Goal: Navigation & Orientation: Understand site structure

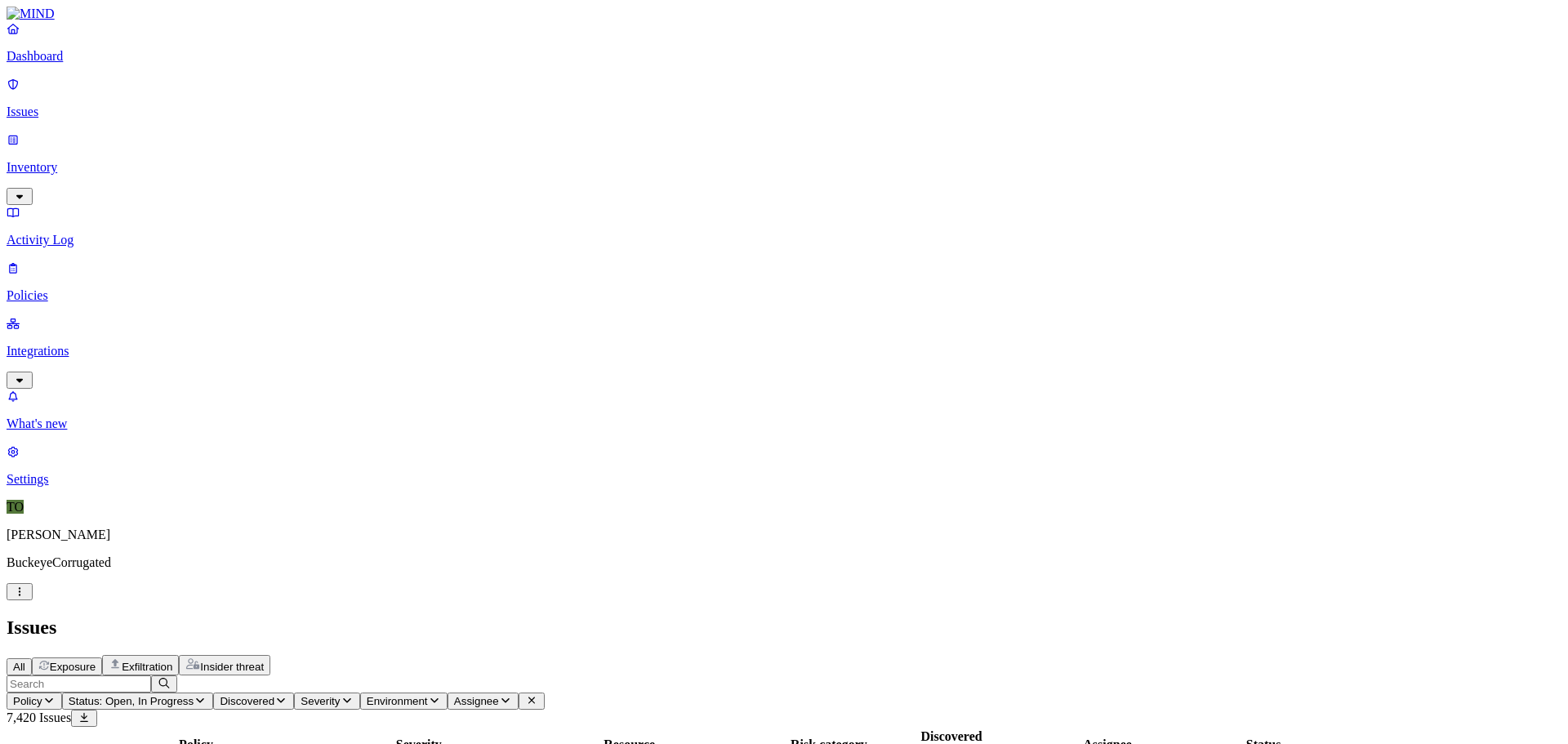
click at [52, 64] on p "Dashboard" at bounding box center [784, 55] width 1555 height 14
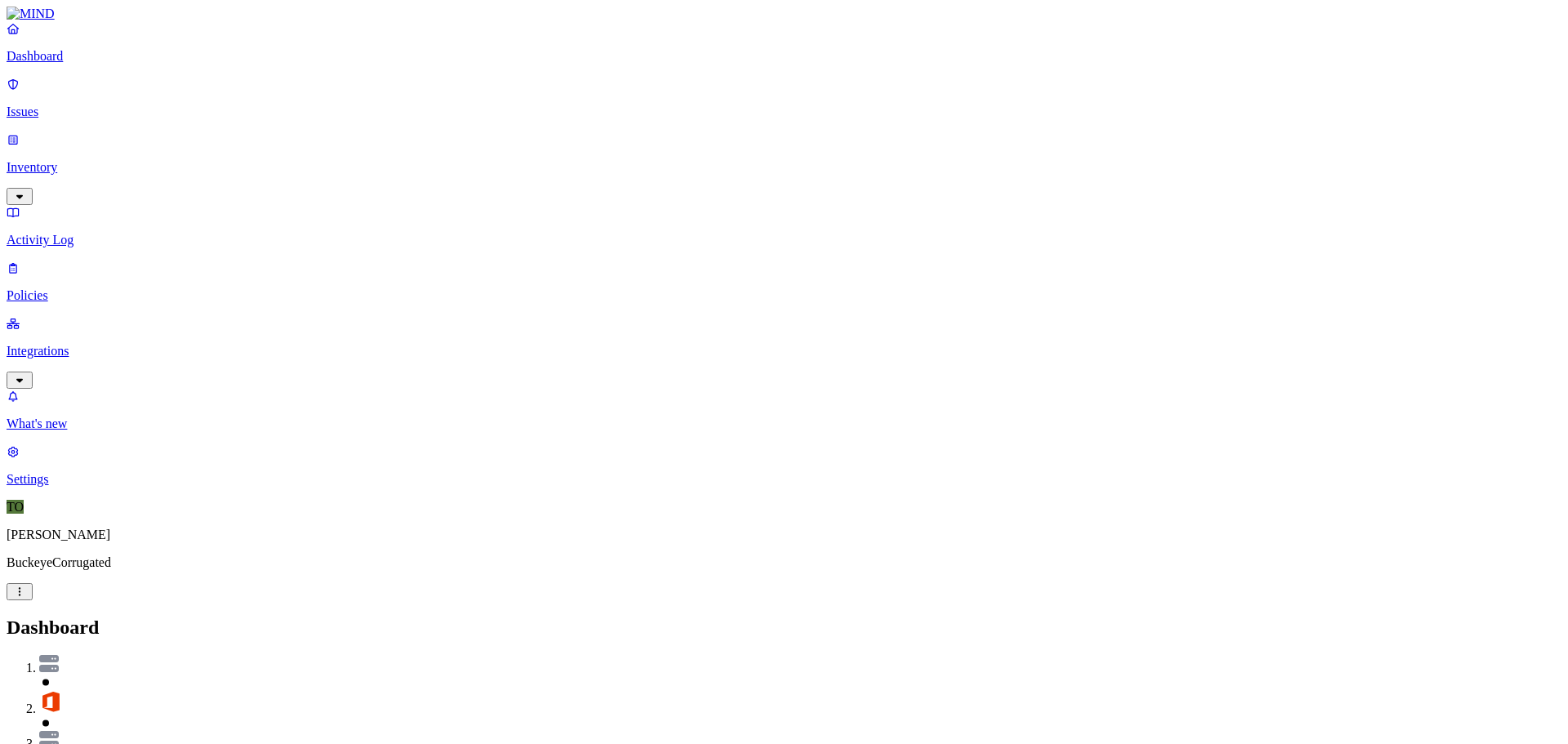
click at [60, 487] on p "Settings" at bounding box center [784, 479] width 1555 height 14
click at [55, 21] on img at bounding box center [31, 14] width 49 height 14
click at [85, 343] on p "Integrations" at bounding box center [784, 350] width 1555 height 14
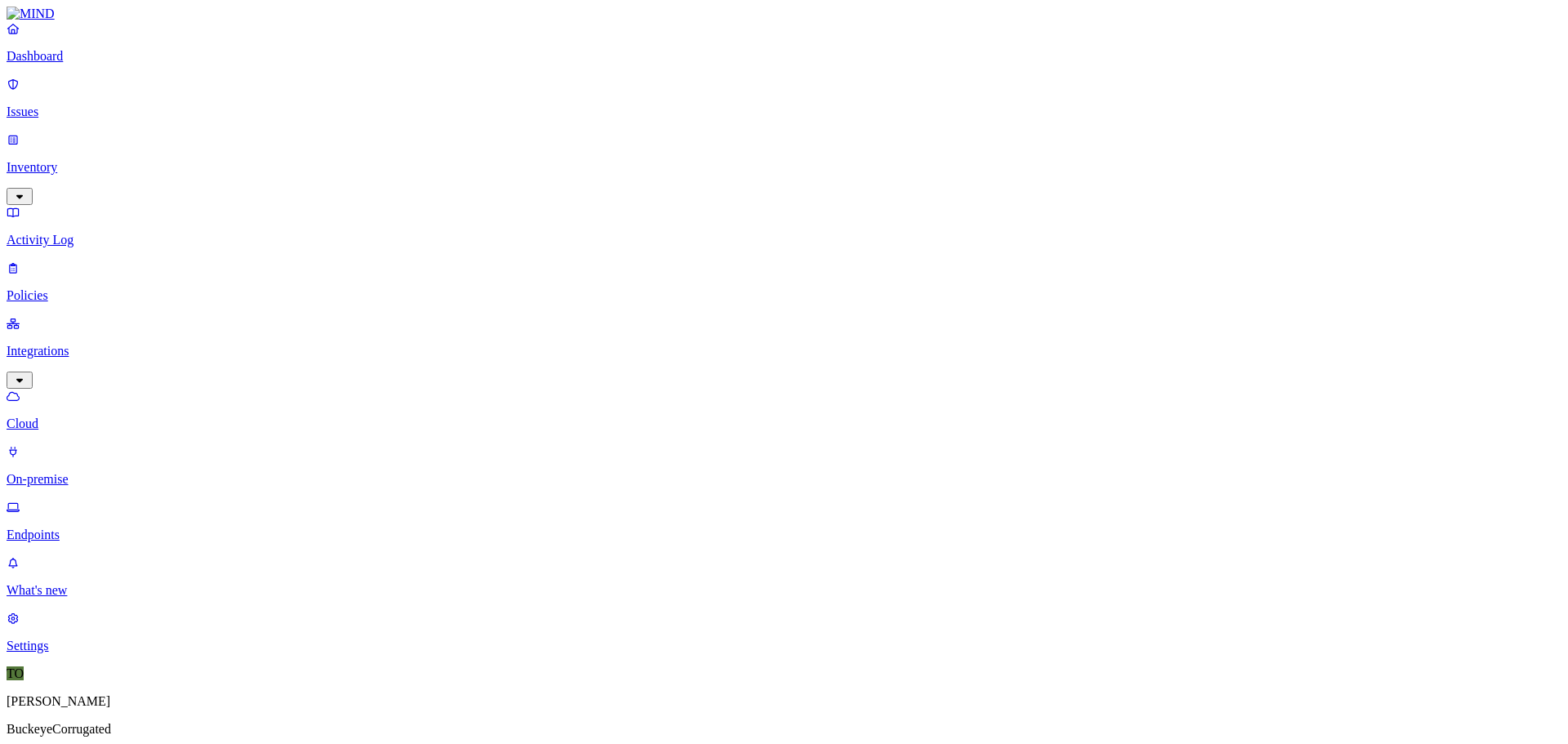
click at [110, 528] on p "Endpoints" at bounding box center [784, 534] width 1555 height 14
click at [54, 288] on p "Policies" at bounding box center [784, 295] width 1555 height 14
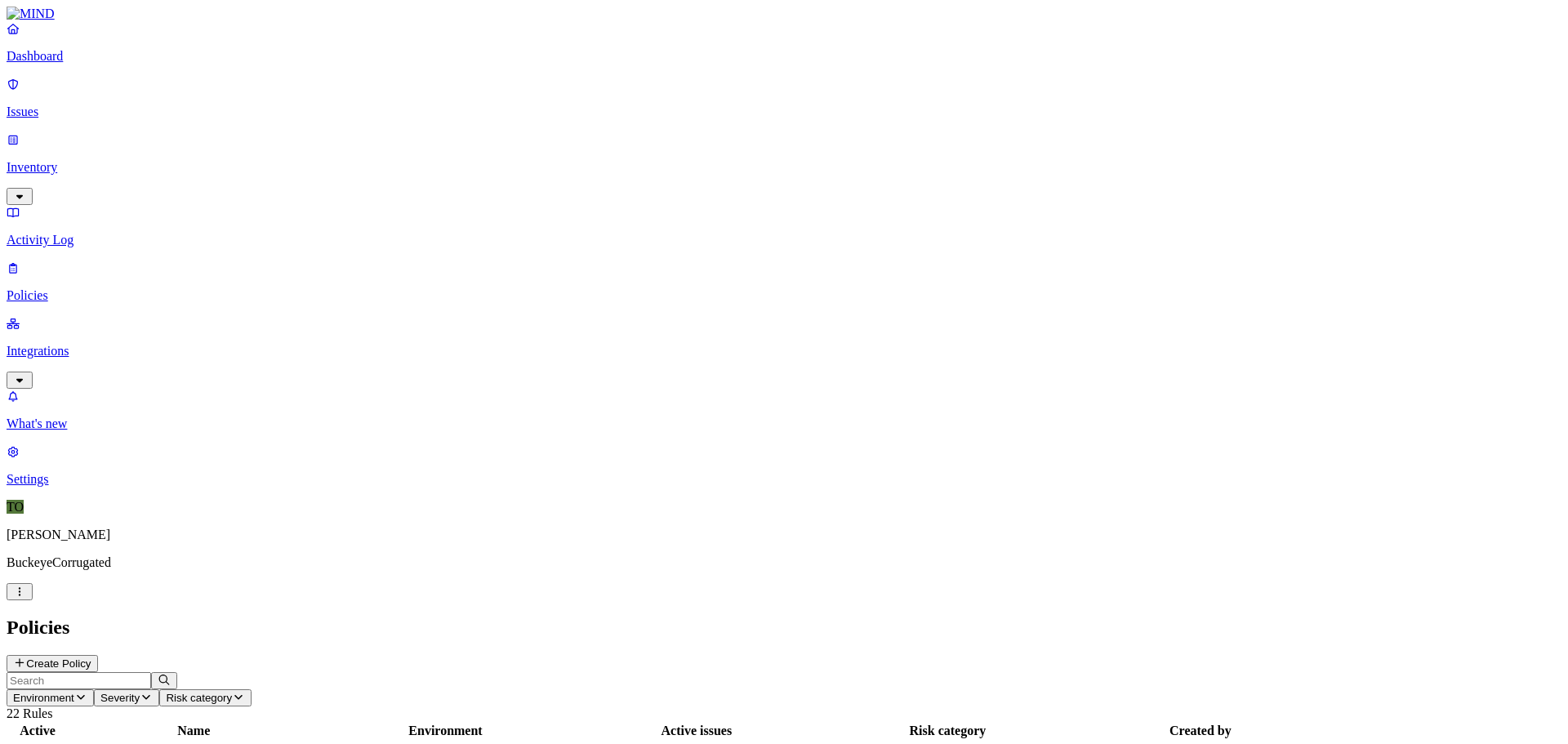
click at [63, 233] on p "Activity Log" at bounding box center [784, 239] width 1555 height 14
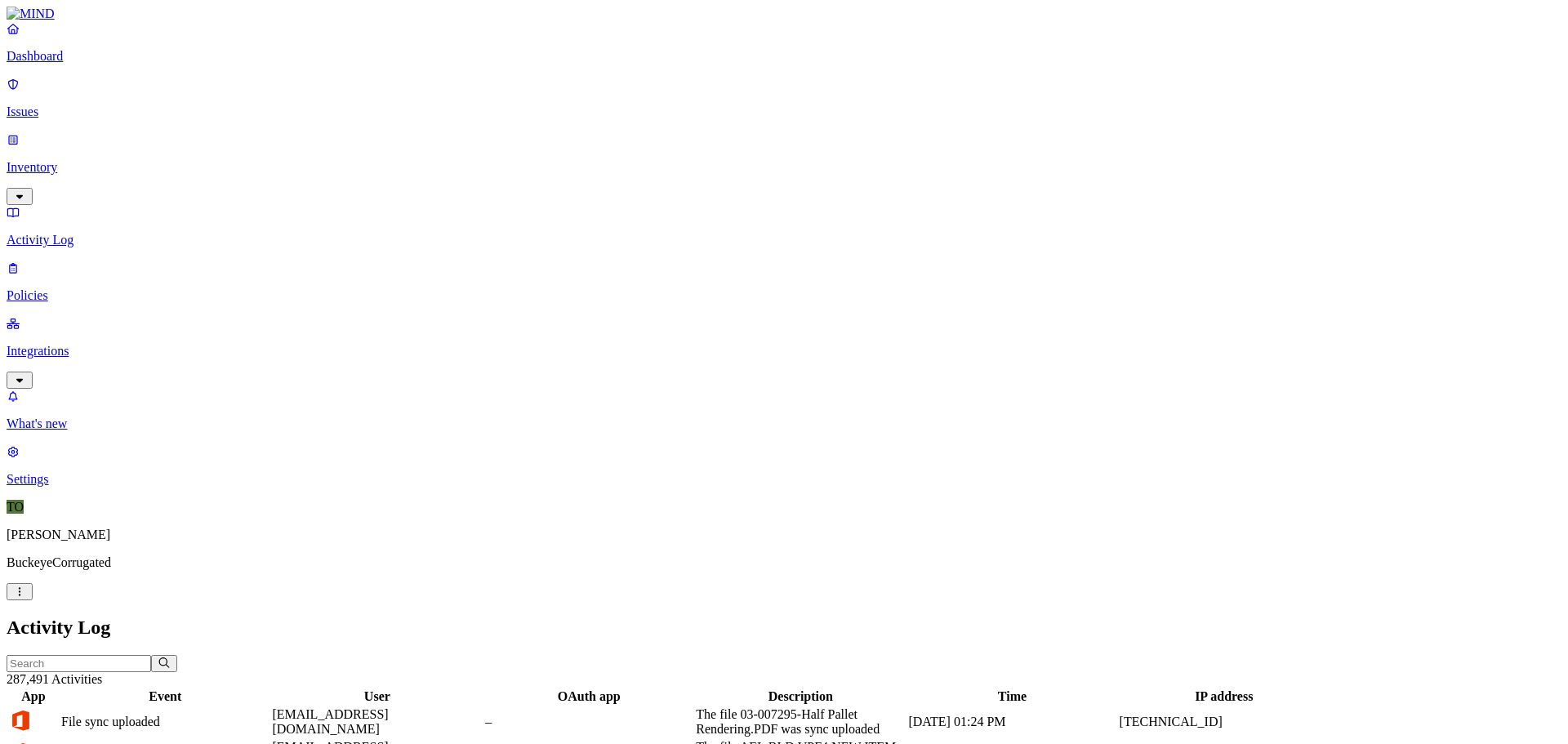
click at [61, 487] on p "Settings" at bounding box center [784, 479] width 1555 height 14
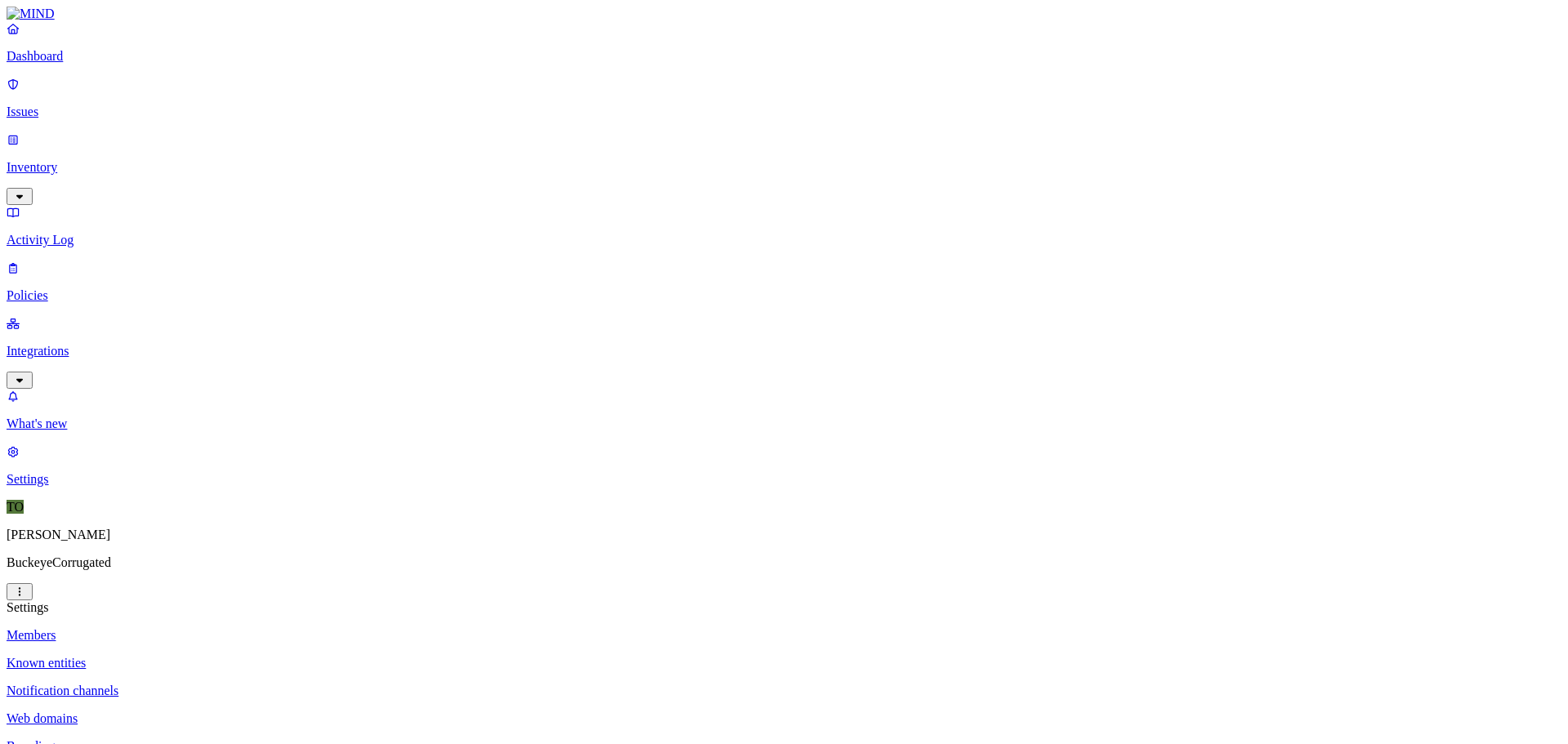
click at [243, 683] on p "Notification channels" at bounding box center [784, 690] width 1555 height 14
click at [234, 711] on p "Web domains" at bounding box center [784, 718] width 1555 height 14
click at [204, 628] on p "Members" at bounding box center [784, 635] width 1555 height 14
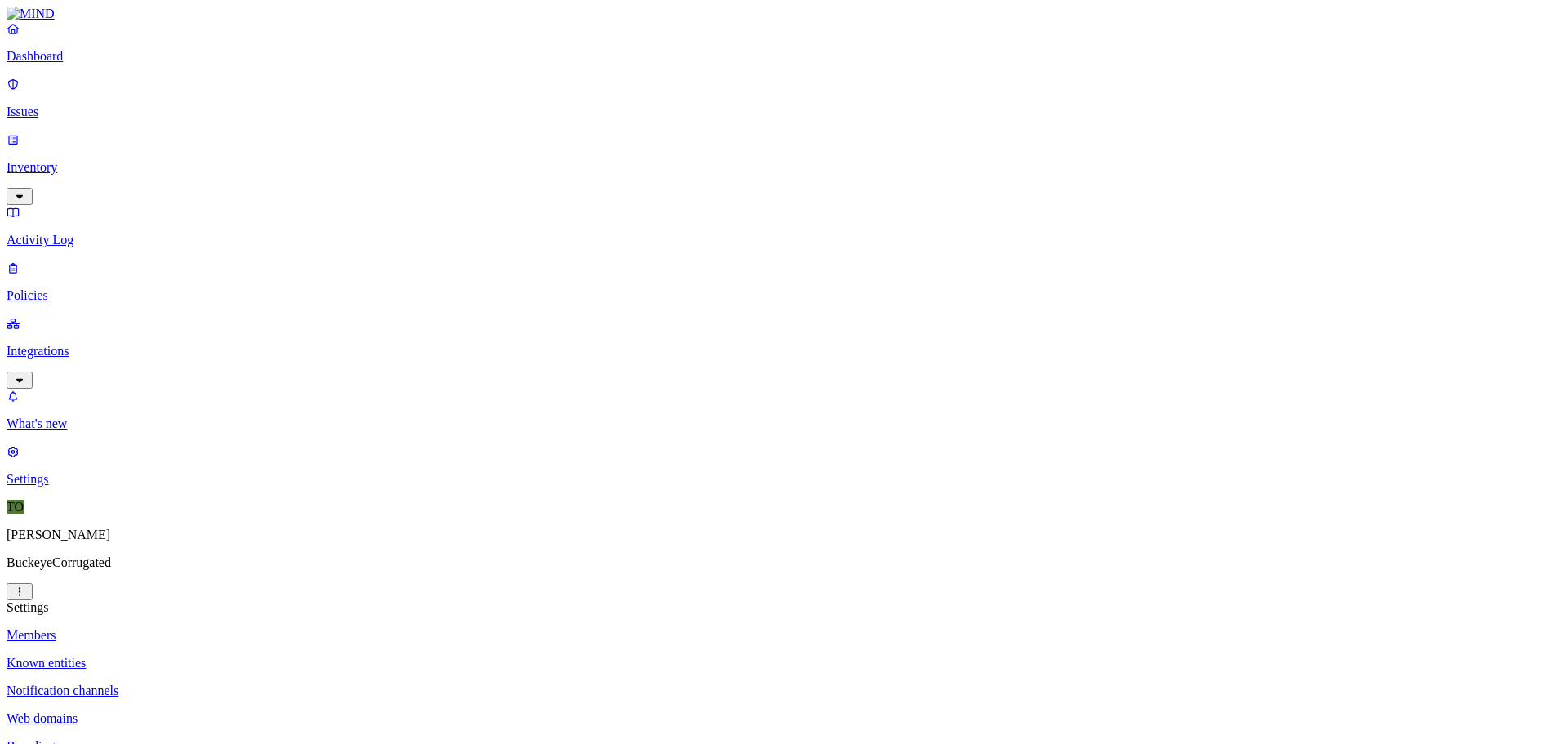
drag, startPoint x: 66, startPoint y: 219, endPoint x: 74, endPoint y: 223, distance: 8.9
click at [67, 343] on p "Integrations" at bounding box center [784, 350] width 1555 height 14
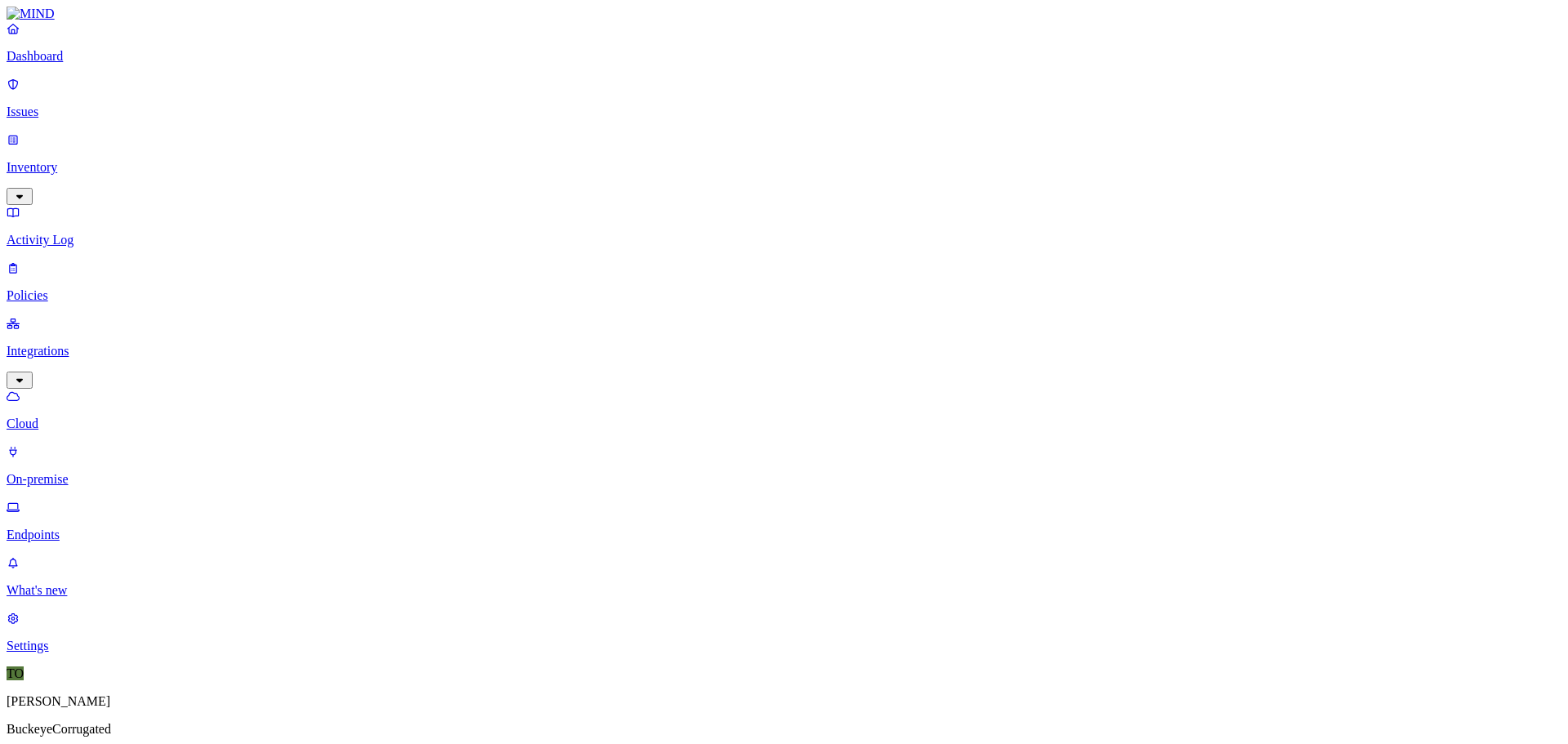
click at [57, 233] on p "Activity Log" at bounding box center [784, 239] width 1555 height 14
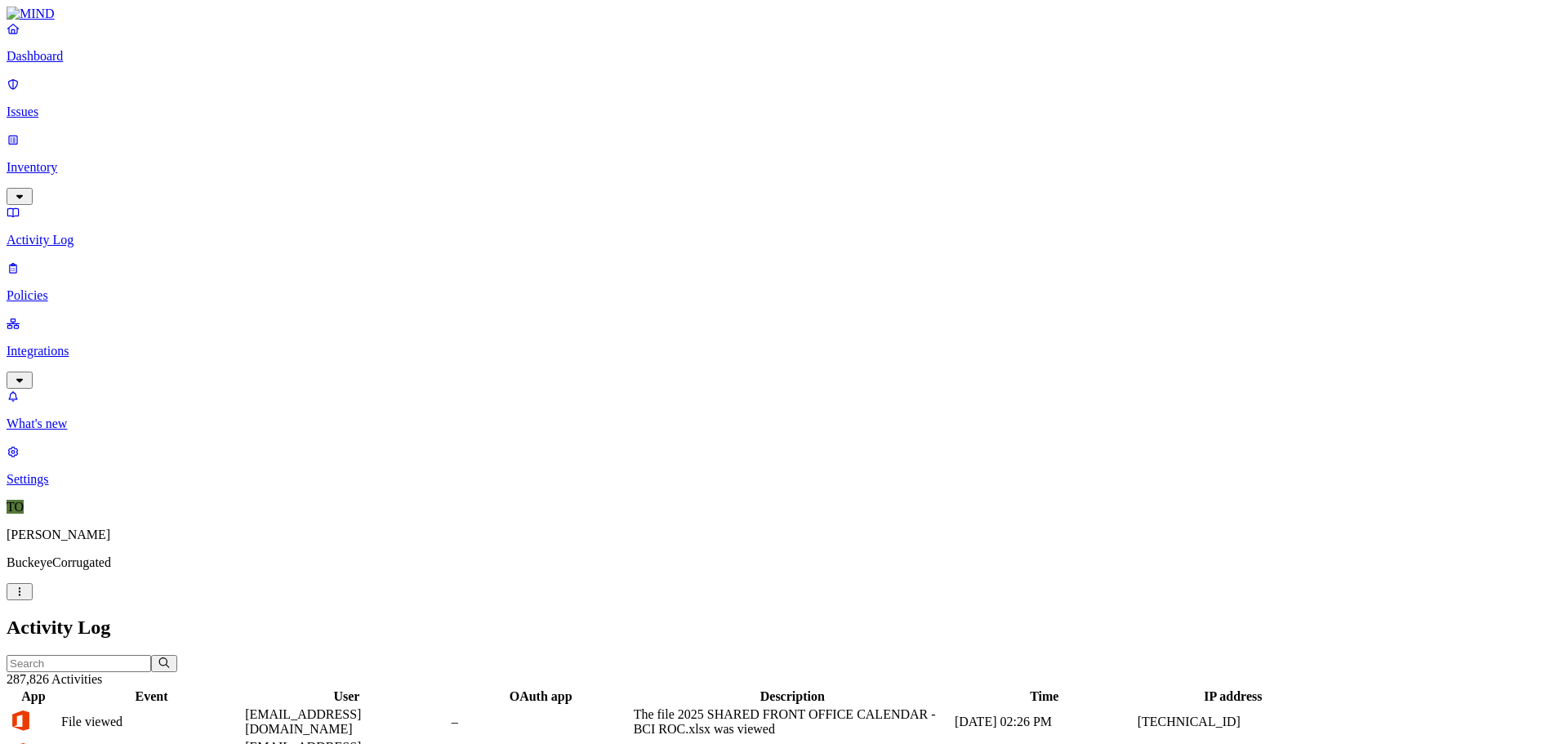
click at [69, 64] on p "Dashboard" at bounding box center [784, 55] width 1555 height 14
